Goal: Obtain resource: Download file/media

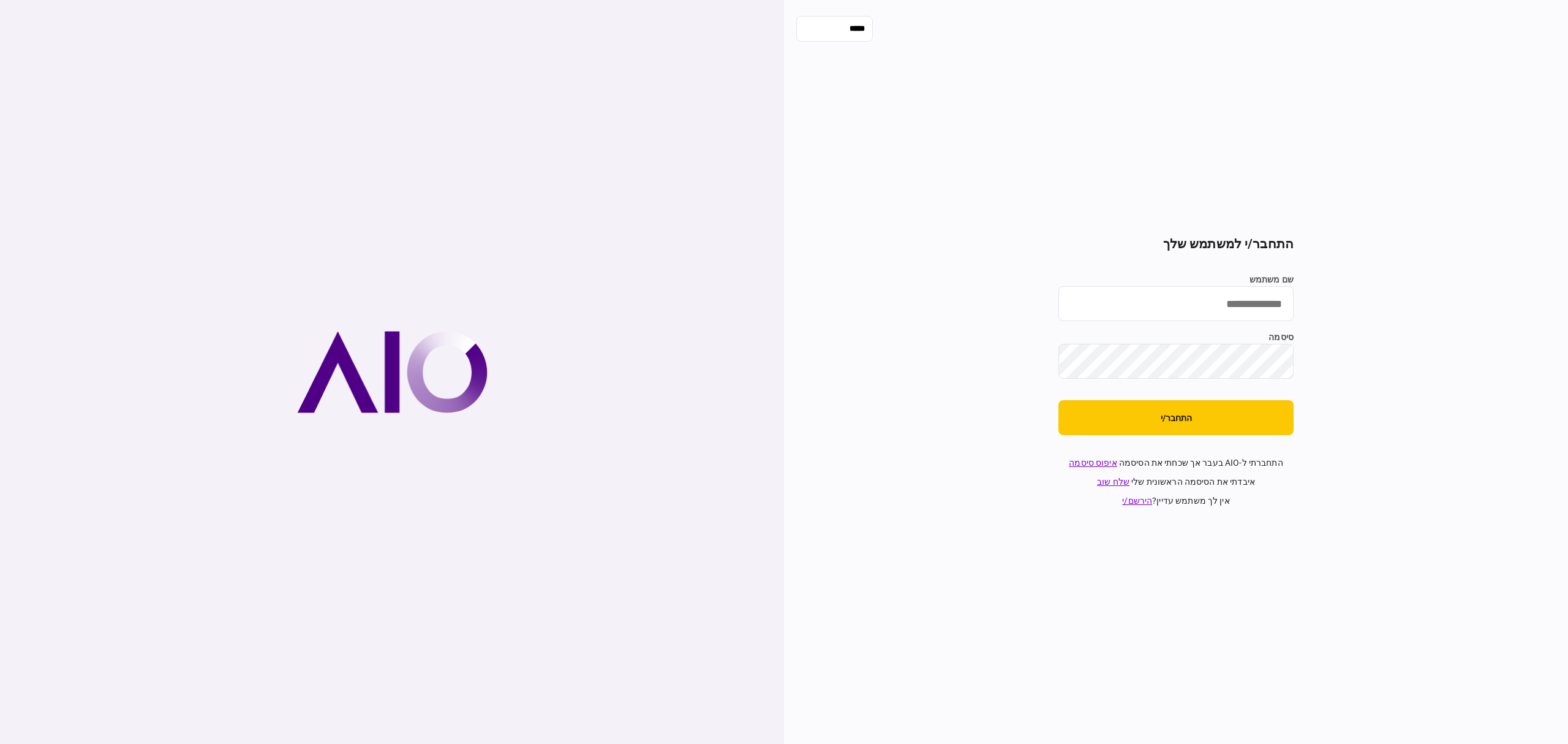
type input "**********"
click at [1151, 425] on button "התחבר/י" at bounding box center [1176, 418] width 235 height 35
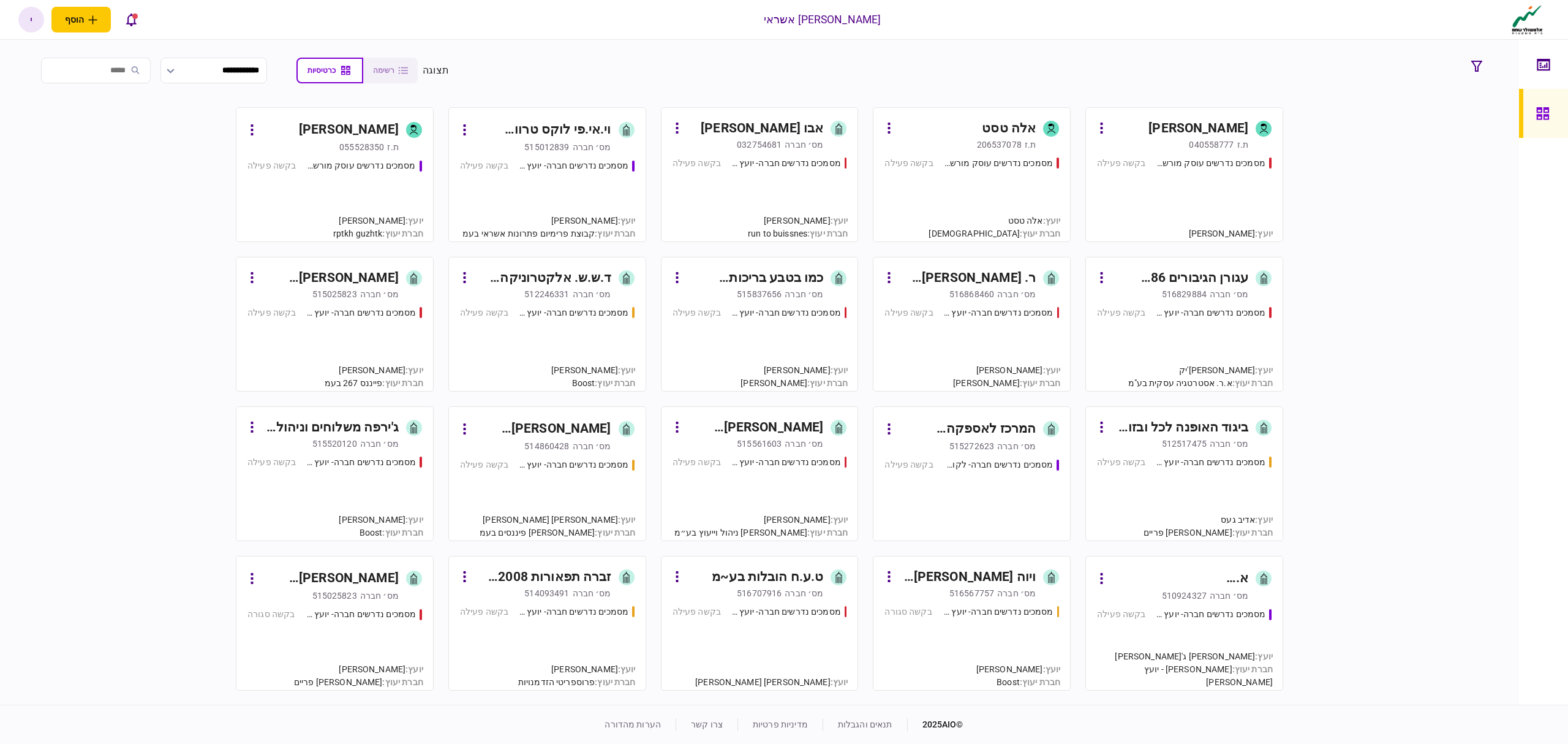
click at [473, 157] on link "וי.אי.פי לוקס טרוול בע~מ [PERSON_NAME]׳ חברה 515012839 מסמכים נדרשים חברה- יועץ…" at bounding box center [547, 175] width 198 height 135
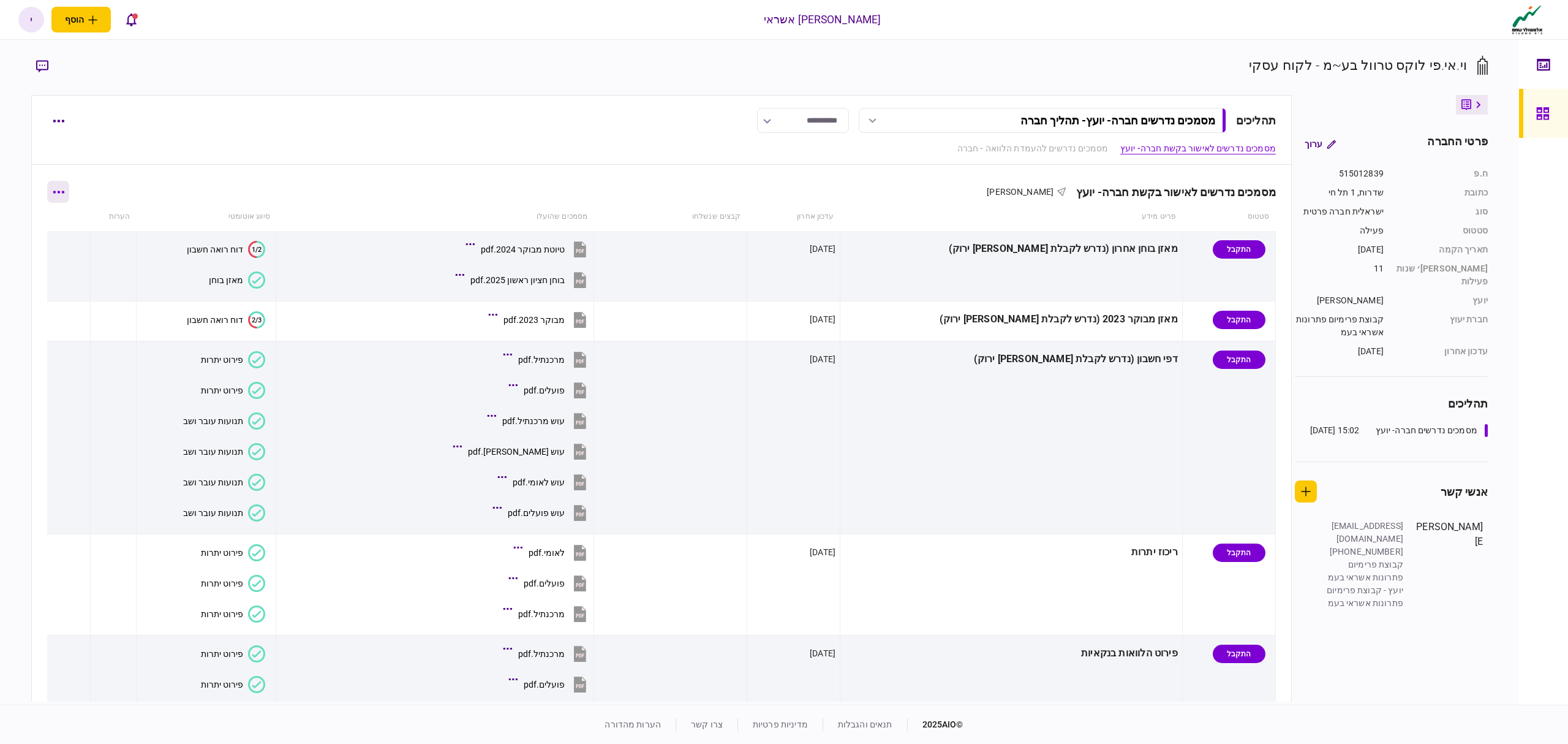
click at [60, 191] on icon "button" at bounding box center [58, 192] width 12 height 3
click at [61, 299] on span "הורד מסמכים" at bounding box center [68, 298] width 56 height 14
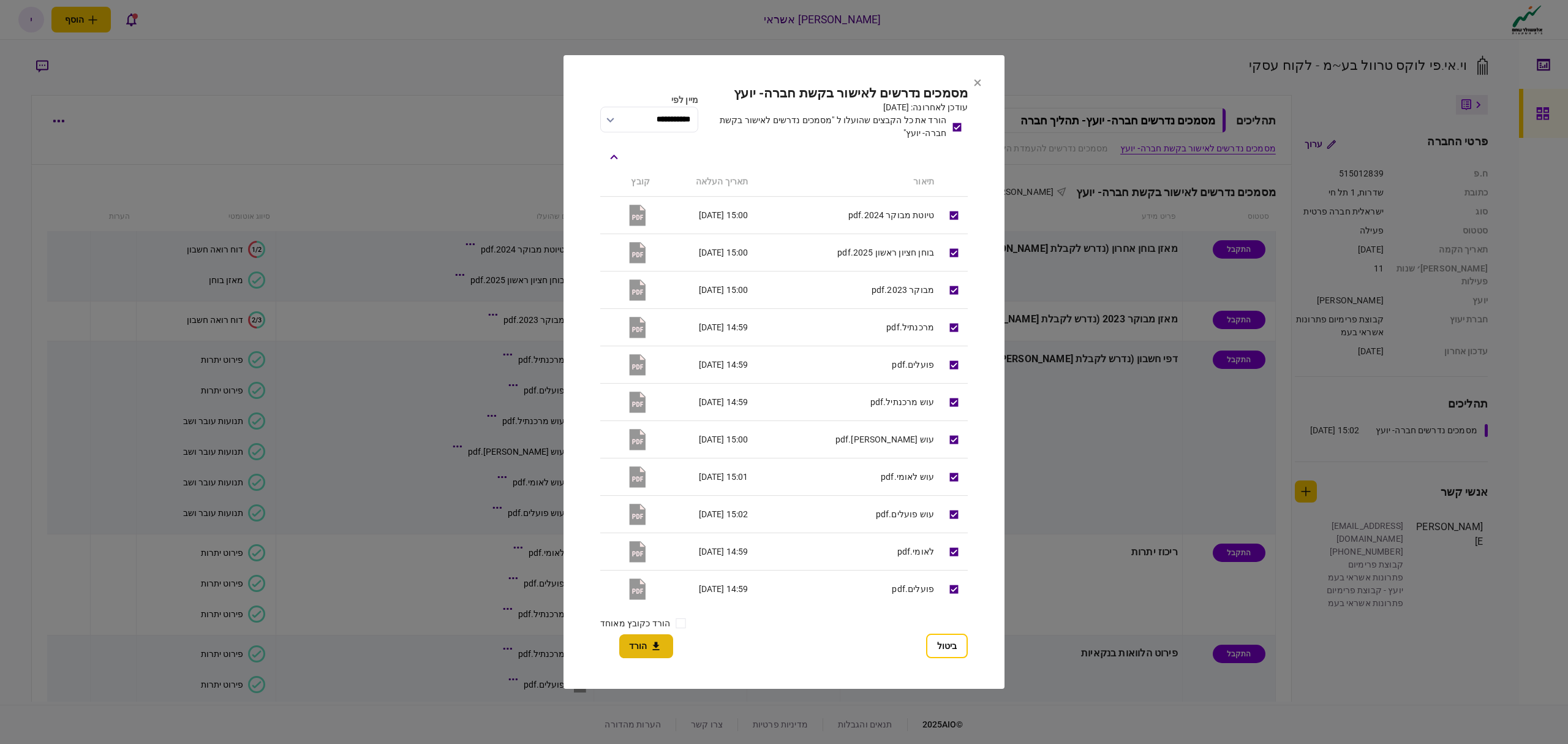
click at [643, 651] on button "הורד" at bounding box center [646, 646] width 54 height 24
